Goal: Check status

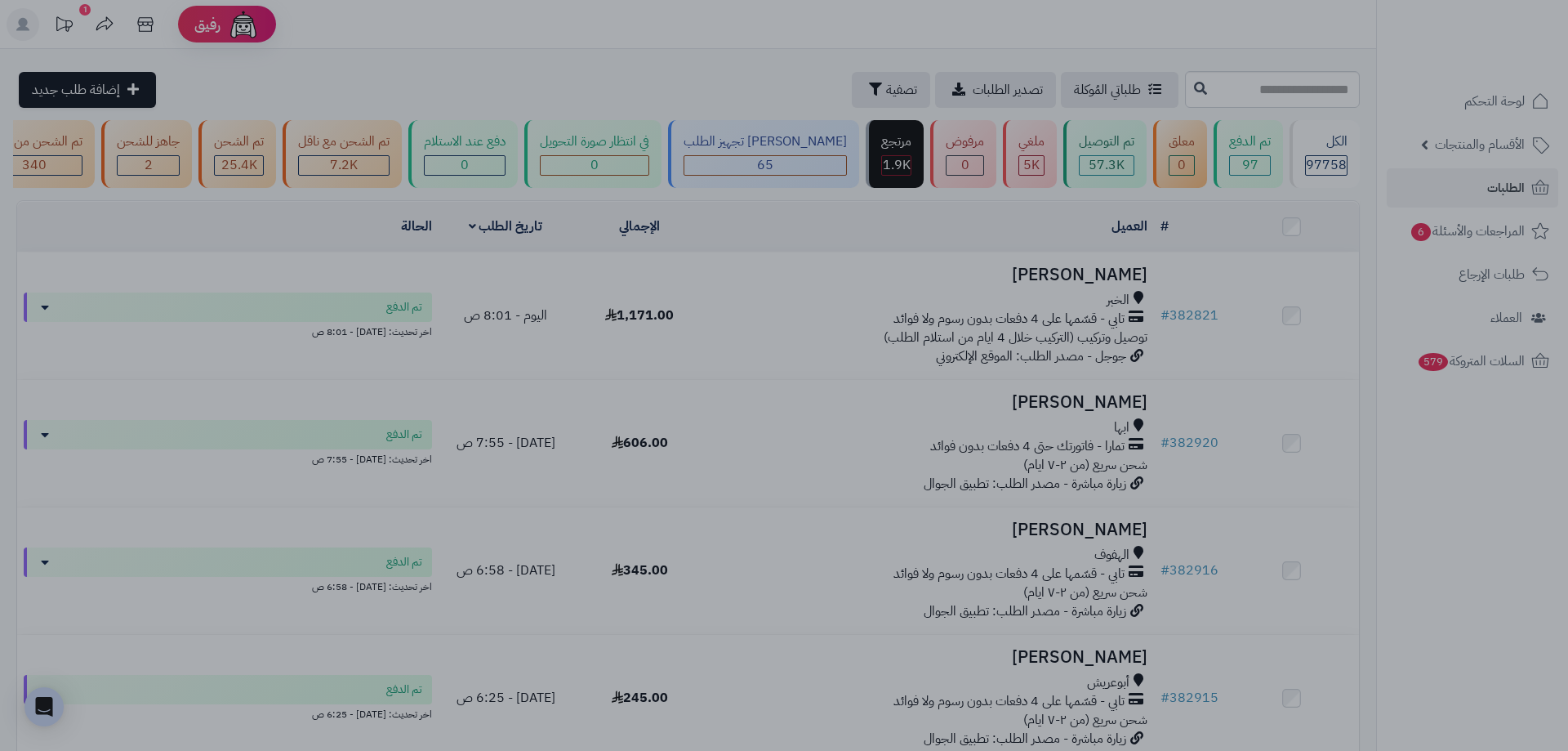
click at [1328, 379] on div at bounding box center [784, 375] width 1568 height 751
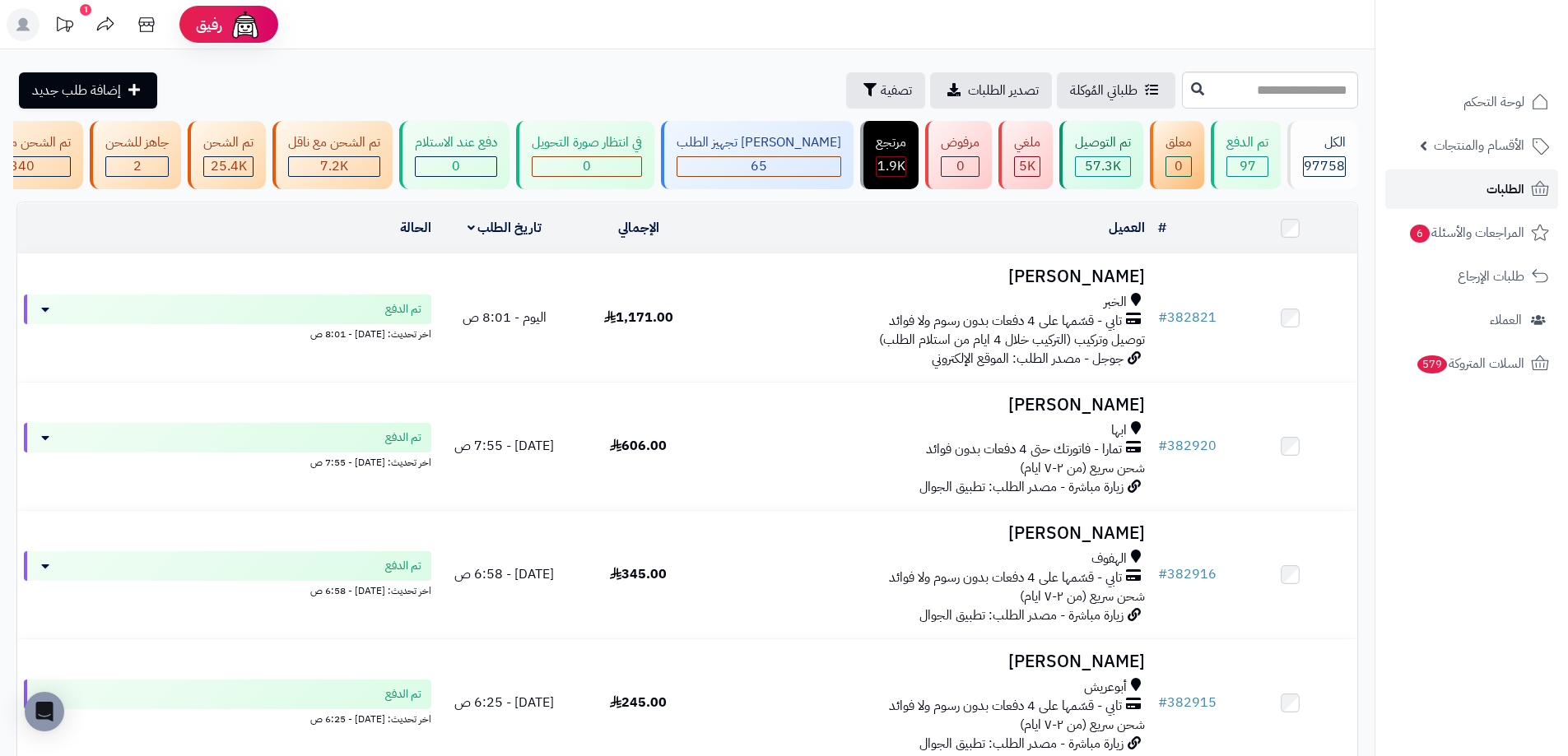
click at [1464, 169] on link "الطلبات" at bounding box center [1471, 189] width 172 height 40
